Goal: Navigation & Orientation: Find specific page/section

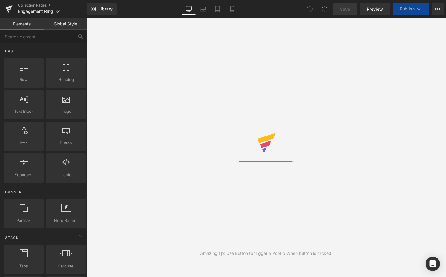
click at [272, 158] on div at bounding box center [266, 147] width 55 height 29
click at [31, 11] on span "Engagement Ring" at bounding box center [35, 11] width 35 height 5
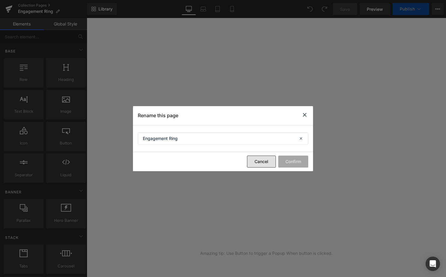
click at [255, 161] on button "Cancel" at bounding box center [261, 162] width 29 height 12
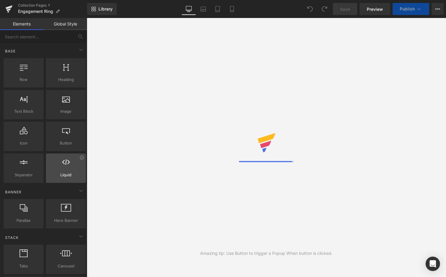
scroll to position [8, 0]
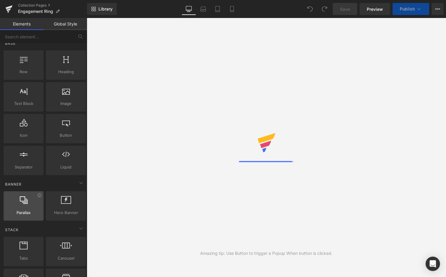
click at [35, 201] on div at bounding box center [23, 203] width 36 height 14
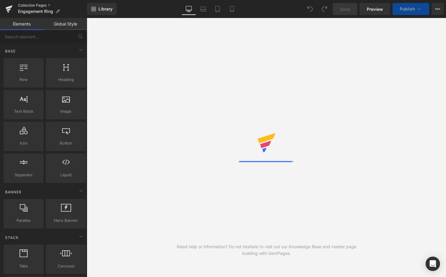
click at [42, 5] on link "Collection Pages" at bounding box center [52, 5] width 69 height 5
click at [64, 74] on div at bounding box center [66, 70] width 36 height 14
click at [30, 5] on link "Collection Pages" at bounding box center [52, 5] width 69 height 5
click at [231, 13] on link "Mobile" at bounding box center [232, 9] width 14 height 12
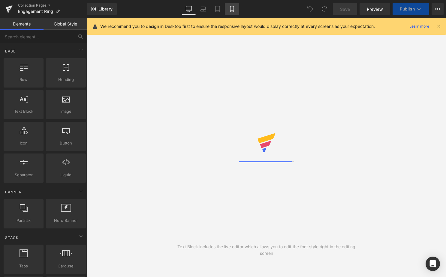
click at [231, 11] on icon at bounding box center [231, 11] width 3 height 0
click at [233, 10] on icon at bounding box center [231, 9] width 3 height 6
click at [440, 28] on icon at bounding box center [438, 26] width 5 height 5
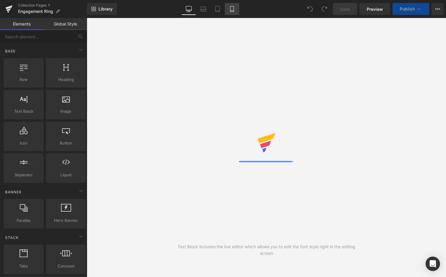
click at [230, 11] on icon at bounding box center [231, 9] width 3 height 6
click at [378, 8] on span "Preview" at bounding box center [375, 9] width 16 height 6
click at [30, 6] on link "Collection Pages" at bounding box center [52, 5] width 69 height 5
